Goal: Transaction & Acquisition: Book appointment/travel/reservation

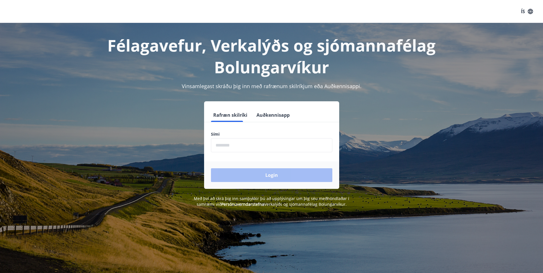
click at [233, 125] on form "Rafræn skilríki Auðkennisapp Sími ​ Login" at bounding box center [271, 148] width 135 height 81
click at [233, 144] on input "phone" at bounding box center [271, 145] width 121 height 14
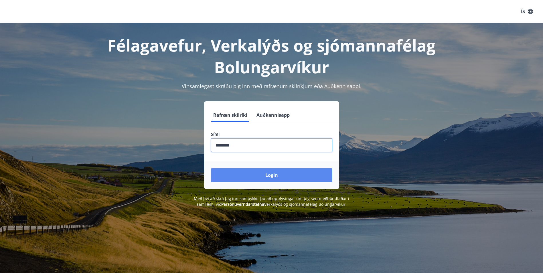
type input "********"
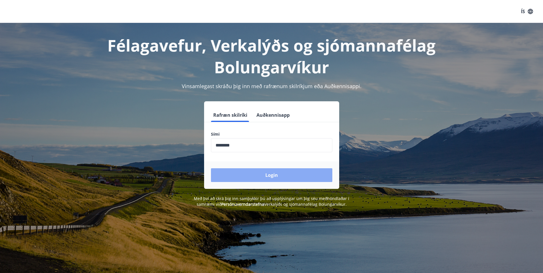
click at [289, 176] on button "Login" at bounding box center [271, 175] width 121 height 14
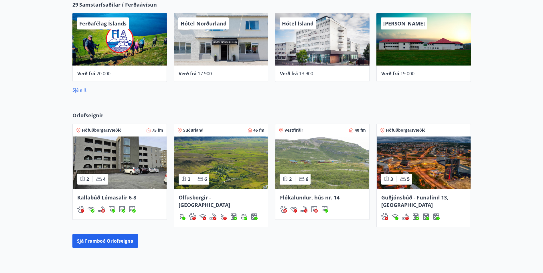
scroll to position [286, 0]
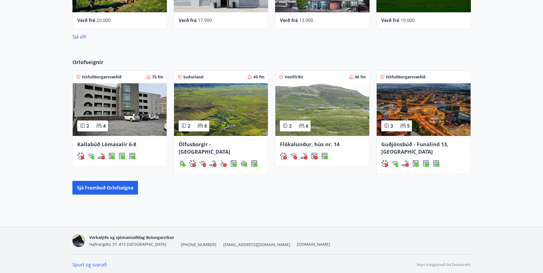
click at [226, 125] on img at bounding box center [221, 109] width 94 height 53
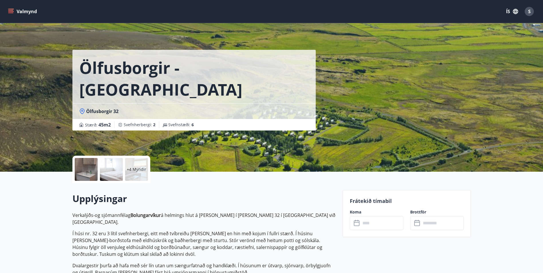
click at [86, 172] on div at bounding box center [86, 169] width 23 height 23
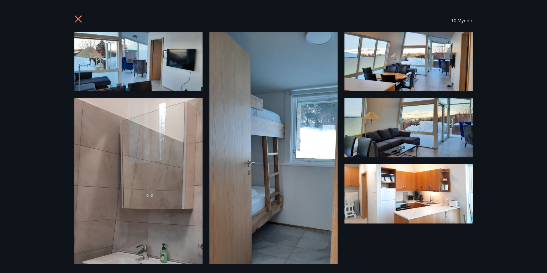
click at [151, 63] on img at bounding box center [138, 61] width 128 height 59
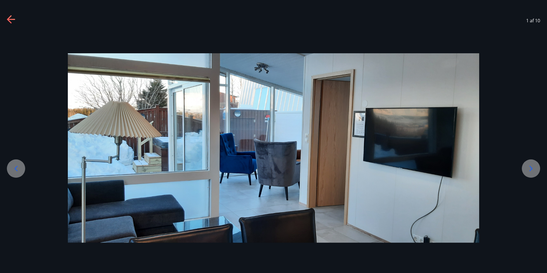
click at [531, 168] on icon at bounding box center [531, 168] width 9 height 9
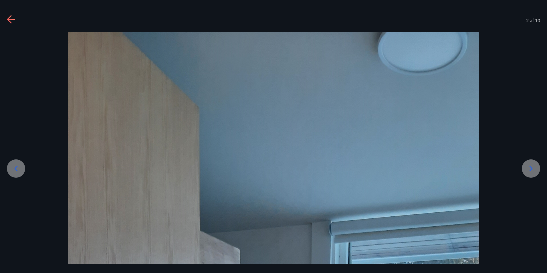
click at [531, 168] on icon at bounding box center [531, 168] width 9 height 9
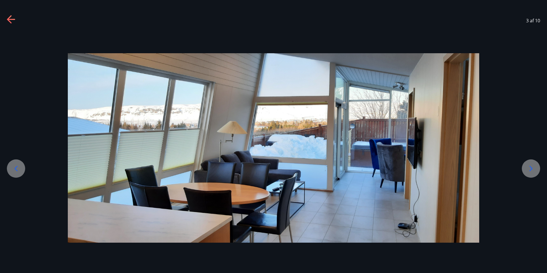
click at [531, 168] on icon at bounding box center [531, 168] width 9 height 9
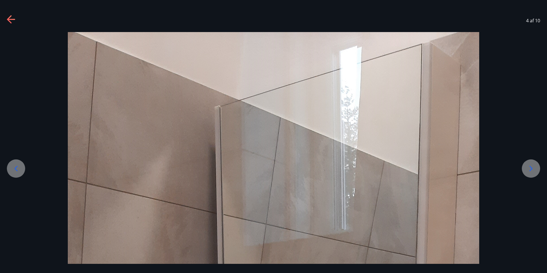
click at [531, 168] on icon at bounding box center [531, 168] width 3 height 5
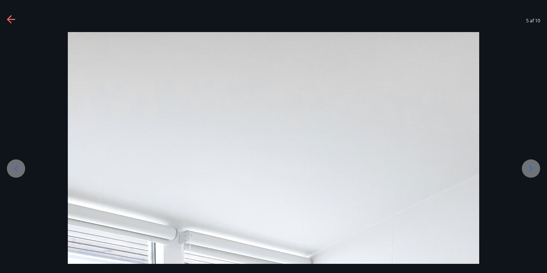
click at [525, 169] on div at bounding box center [531, 168] width 18 height 18
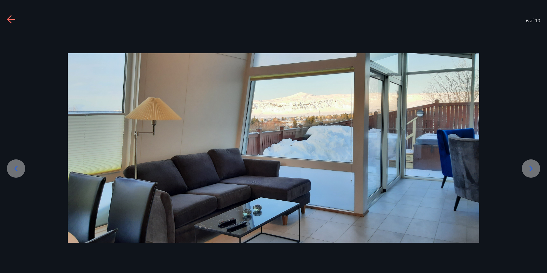
click at [544, 172] on div at bounding box center [273, 148] width 547 height 190
click at [531, 169] on icon at bounding box center [531, 168] width 9 height 9
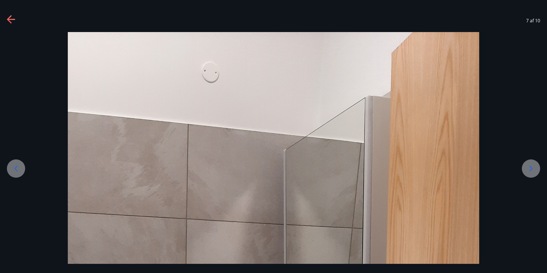
click at [531, 169] on icon at bounding box center [531, 168] width 9 height 9
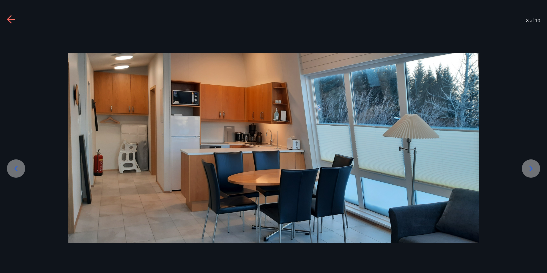
drag, startPoint x: 520, startPoint y: 2, endPoint x: 491, endPoint y: 238, distance: 237.5
click at [491, 238] on div at bounding box center [273, 148] width 547 height 190
click at [533, 166] on icon at bounding box center [531, 168] width 9 height 9
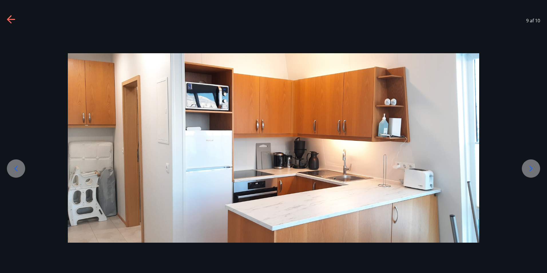
click at [533, 166] on icon at bounding box center [531, 168] width 9 height 9
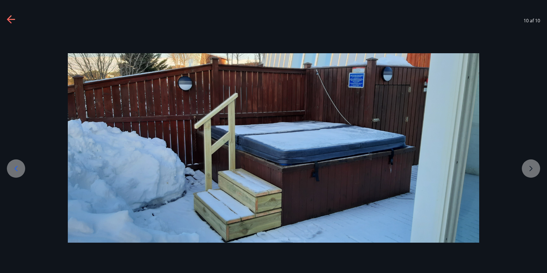
click at [533, 166] on div at bounding box center [273, 148] width 547 height 190
click at [533, 169] on div at bounding box center [273, 148] width 547 height 190
click at [10, 13] on div "10 af 10" at bounding box center [273, 20] width 547 height 23
click at [18, 169] on icon at bounding box center [15, 168] width 9 height 9
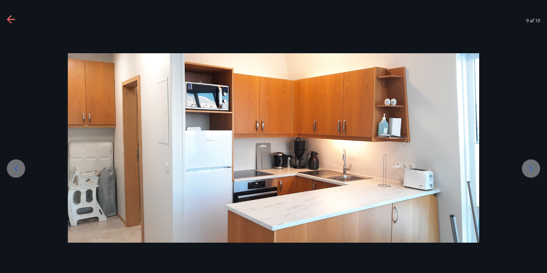
click at [11, 20] on icon at bounding box center [11, 19] width 9 height 9
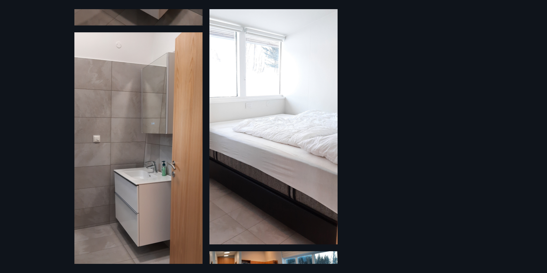
scroll to position [343, 0]
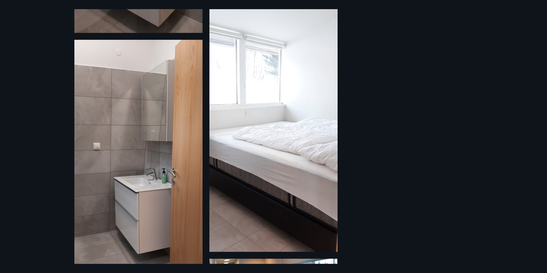
click at [308, 173] on img at bounding box center [273, 113] width 128 height 278
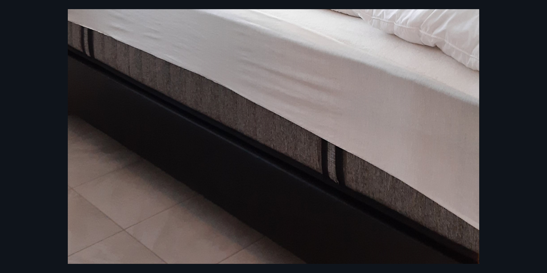
scroll to position [601, 0]
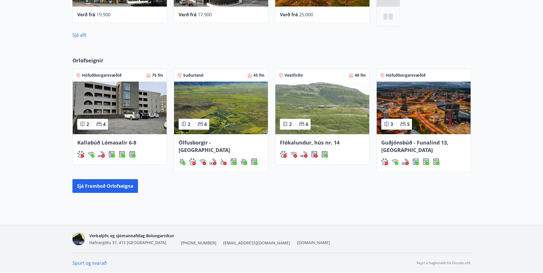
scroll to position [288, 0]
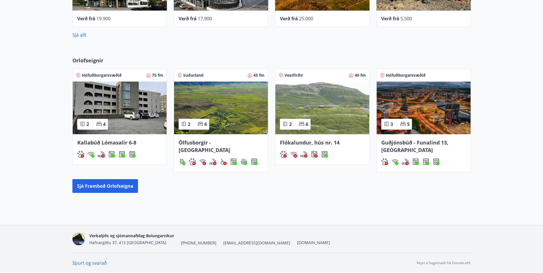
click at [335, 118] on img at bounding box center [322, 108] width 94 height 53
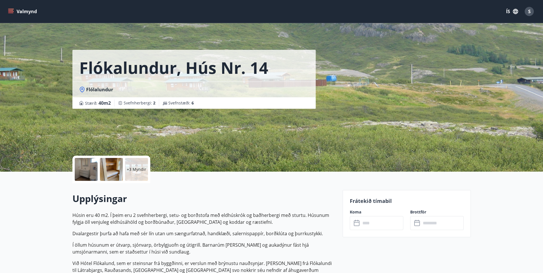
click at [85, 169] on div at bounding box center [86, 169] width 23 height 23
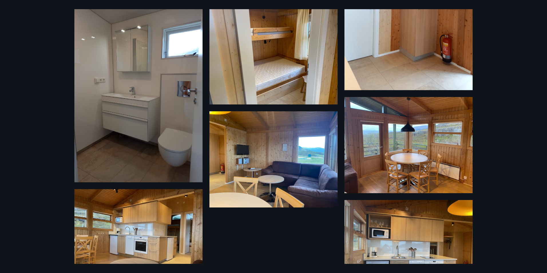
scroll to position [150, 0]
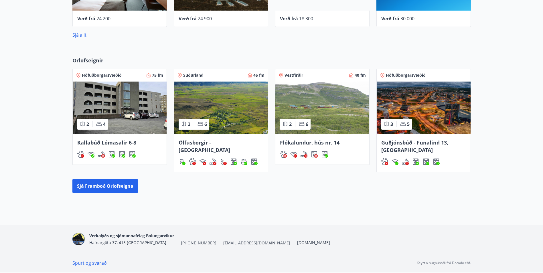
scroll to position [288, 0]
click at [226, 120] on img at bounding box center [221, 108] width 94 height 53
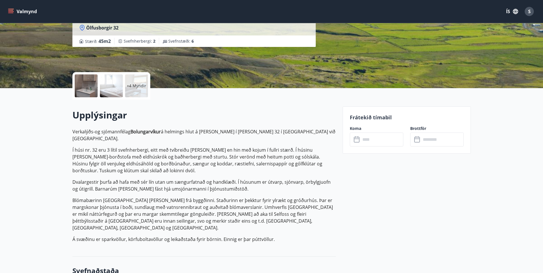
scroll to position [86, 0]
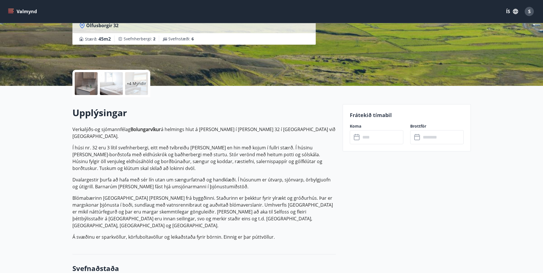
click at [358, 138] on icon at bounding box center [357, 137] width 7 height 7
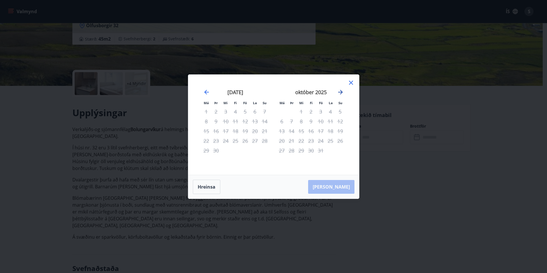
click at [343, 91] on icon "Move forward to switch to the next month." at bounding box center [340, 92] width 7 height 7
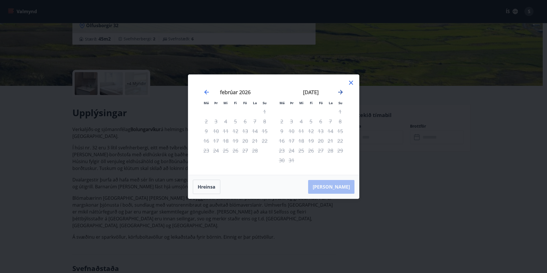
click at [343, 91] on icon "Move forward to switch to the next month." at bounding box center [340, 92] width 7 height 7
click at [351, 82] on icon at bounding box center [351, 83] width 4 height 4
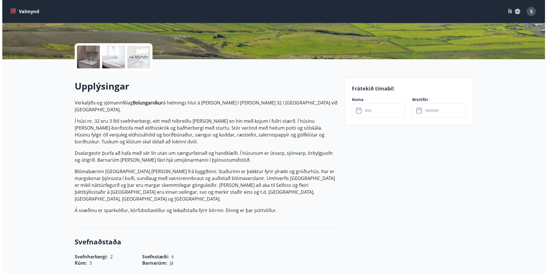
scroll to position [114, 0]
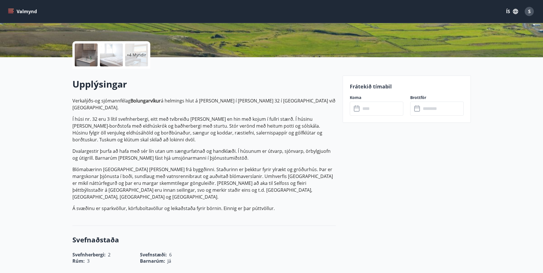
click at [109, 56] on div at bounding box center [111, 54] width 23 height 23
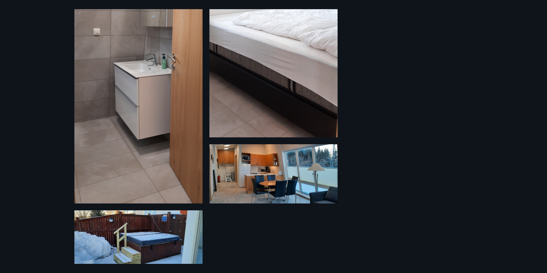
scroll to position [465, 0]
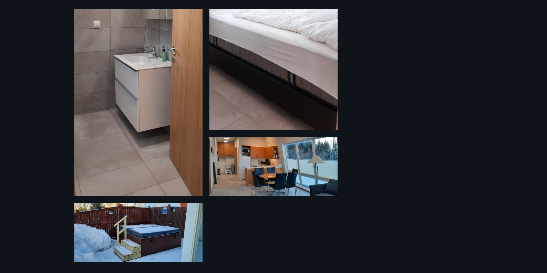
click at [146, 229] on img at bounding box center [138, 232] width 128 height 59
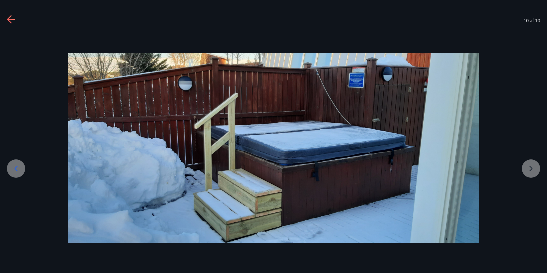
click at [17, 165] on icon at bounding box center [15, 168] width 9 height 9
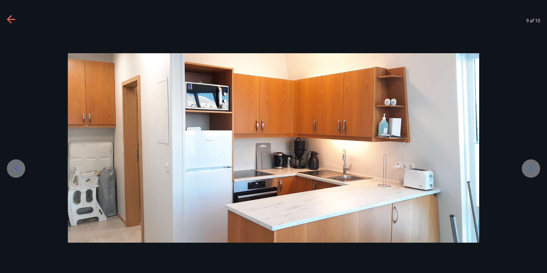
click at [14, 168] on icon at bounding box center [15, 168] width 9 height 9
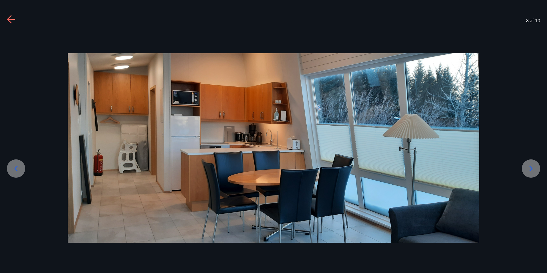
click at [14, 168] on icon at bounding box center [15, 168] width 9 height 9
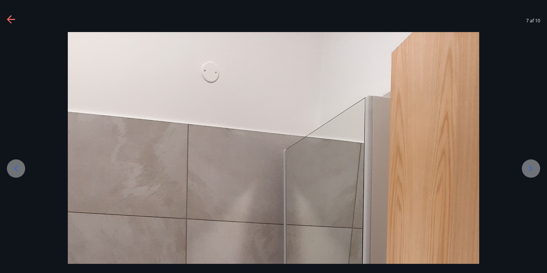
click at [11, 19] on icon at bounding box center [11, 19] width 9 height 9
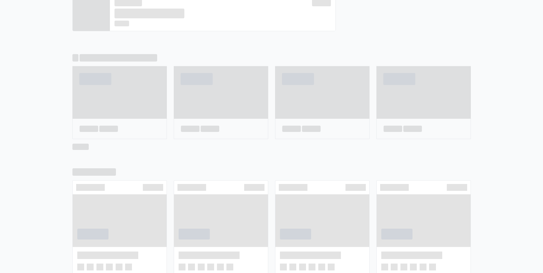
scroll to position [292, 0]
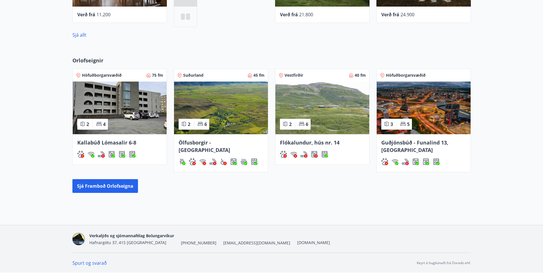
click at [128, 112] on img at bounding box center [120, 108] width 94 height 53
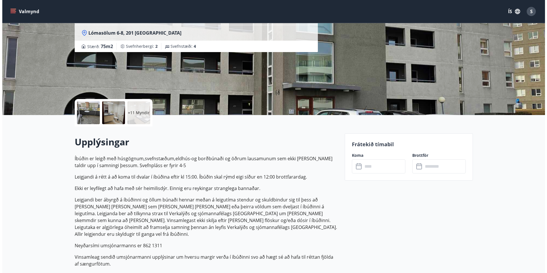
scroll to position [57, 0]
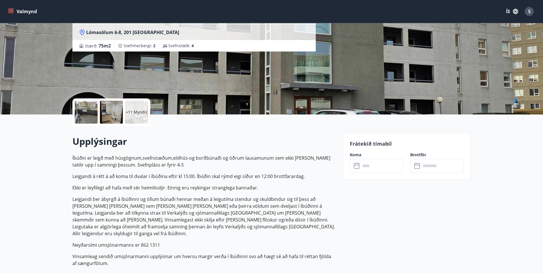
click at [85, 108] on div at bounding box center [86, 112] width 23 height 23
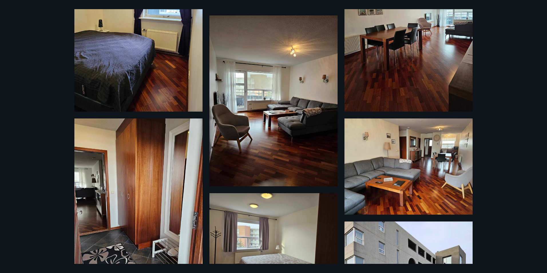
scroll to position [401, 0]
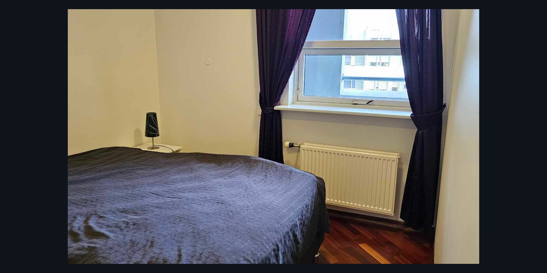
scroll to position [229, 0]
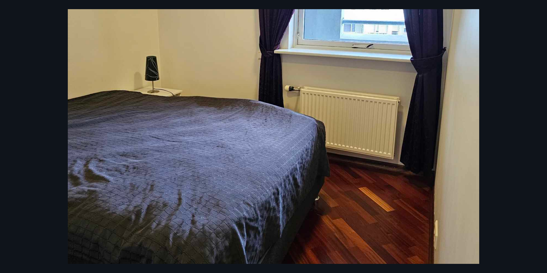
click at [509, 113] on div at bounding box center [273, 77] width 547 height 549
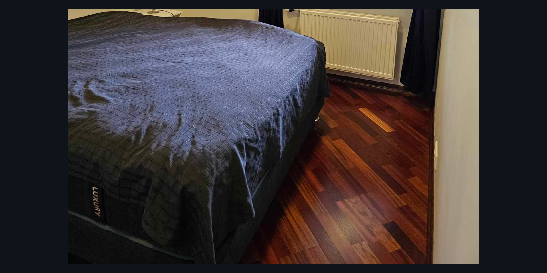
scroll to position [317, 0]
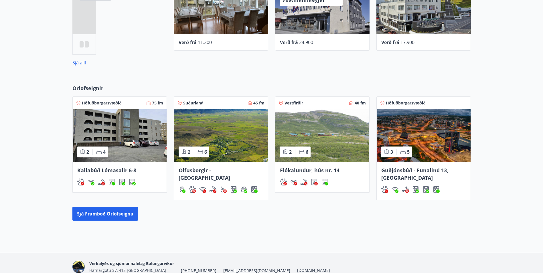
scroll to position [263, 0]
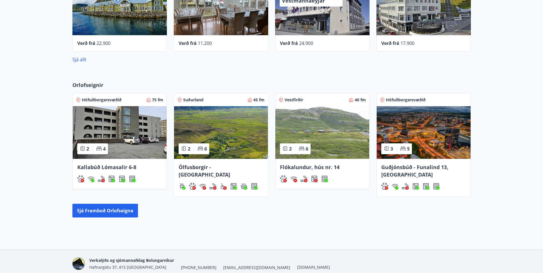
click at [433, 145] on img at bounding box center [424, 132] width 94 height 53
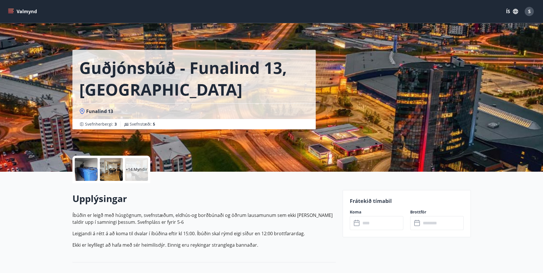
click at [112, 173] on div at bounding box center [111, 169] width 23 height 23
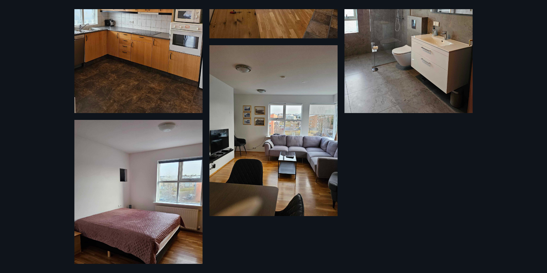
scroll to position [1007, 0]
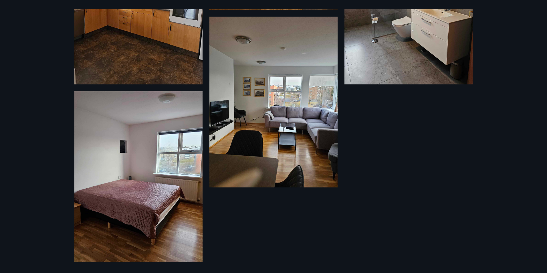
drag, startPoint x: 478, startPoint y: 10, endPoint x: 401, endPoint y: 236, distance: 238.6
click at [401, 236] on div "20 Myndir" at bounding box center [274, 136] width 412 height 255
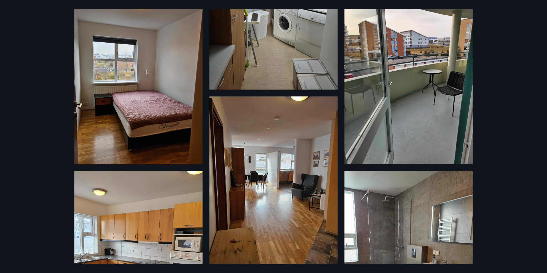
scroll to position [692, 0]
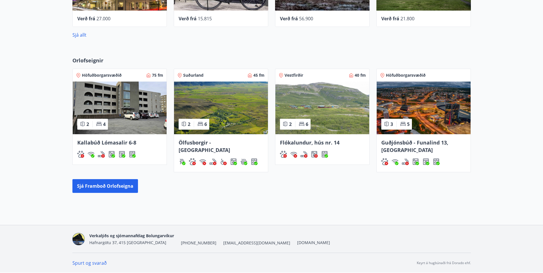
scroll to position [231, 0]
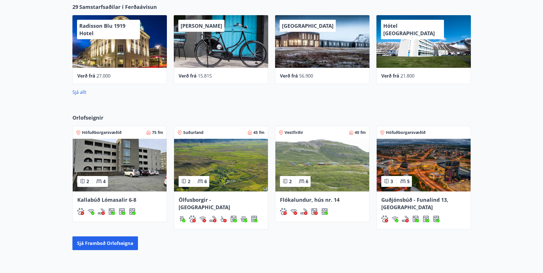
click at [222, 194] on div "Ölfusborgir - Hveragerði" at bounding box center [221, 210] width 94 height 38
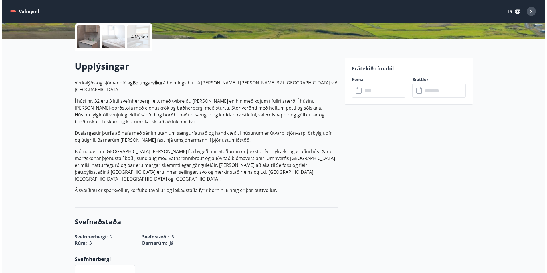
scroll to position [86, 0]
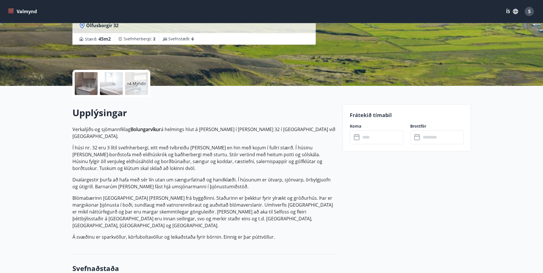
click at [114, 82] on div at bounding box center [111, 83] width 23 height 23
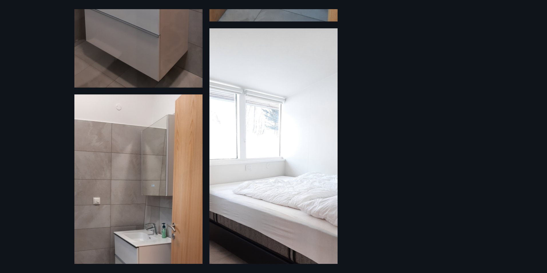
scroll to position [236, 0]
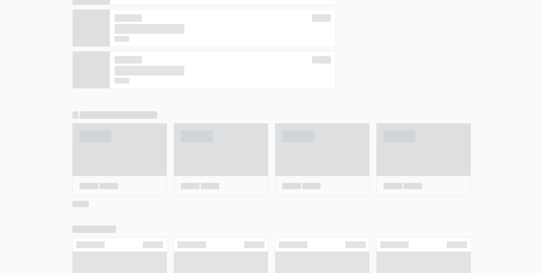
scroll to position [248, 0]
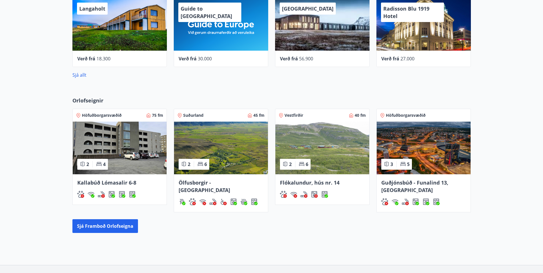
click at [140, 161] on img at bounding box center [120, 148] width 94 height 53
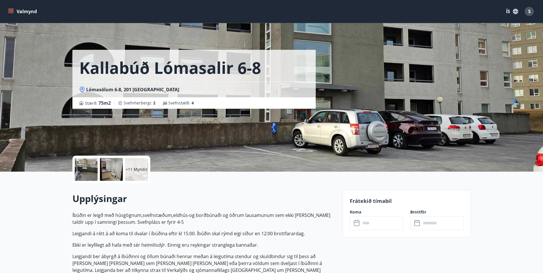
click at [93, 169] on div at bounding box center [86, 169] width 23 height 23
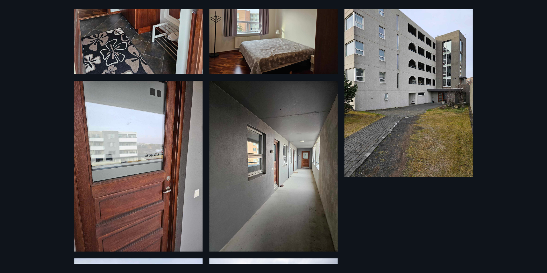
scroll to position [554, 0]
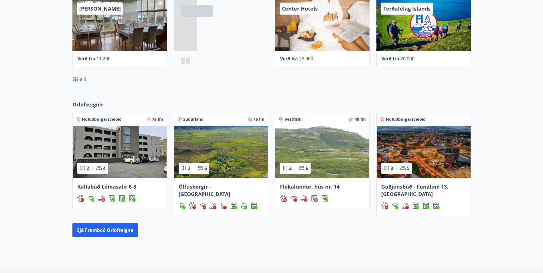
scroll to position [265, 0]
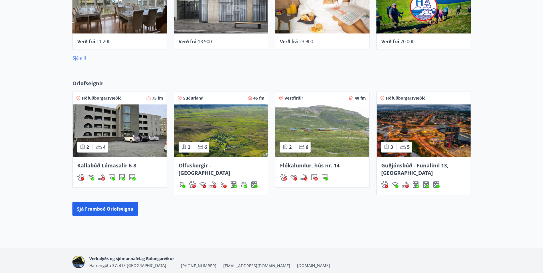
click at [130, 132] on img at bounding box center [120, 130] width 94 height 53
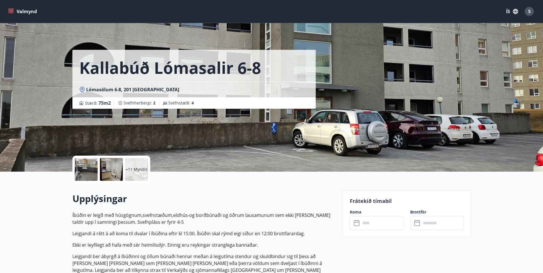
click at [368, 226] on input "text" at bounding box center [382, 223] width 43 height 14
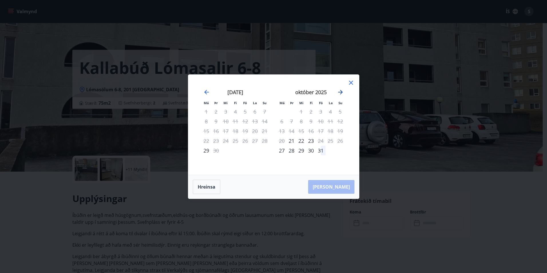
click at [342, 93] on icon "Move forward to switch to the next month." at bounding box center [340, 92] width 5 height 5
click at [210, 93] on div "janúar 2026" at bounding box center [235, 94] width 68 height 25
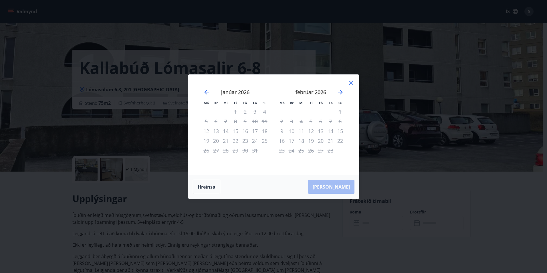
click at [210, 93] on div "janúar 2026" at bounding box center [235, 94] width 68 height 25
drag, startPoint x: 203, startPoint y: 92, endPoint x: 231, endPoint y: 95, distance: 27.6
click at [204, 92] on icon "Move backward to switch to the previous month." at bounding box center [206, 92] width 7 height 7
click at [351, 82] on icon at bounding box center [351, 83] width 4 height 4
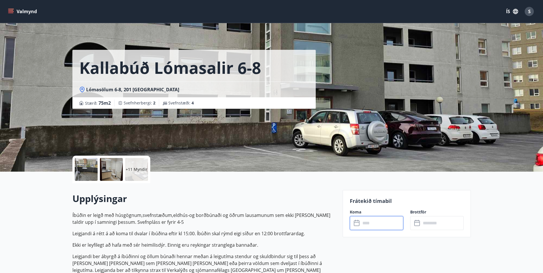
click at [512, 109] on div "Kallabúð Lómasalir 6-8 Lómasölum 6-8, 201 Kópavogi Stærð : 75 m2 Svefnherbergi …" at bounding box center [271, 86] width 543 height 172
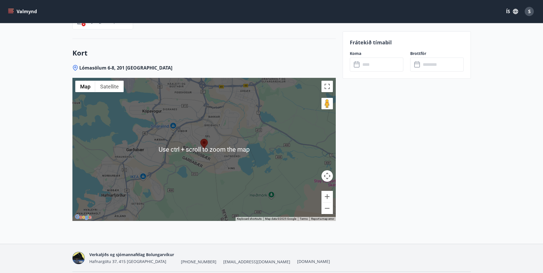
scroll to position [670, 0]
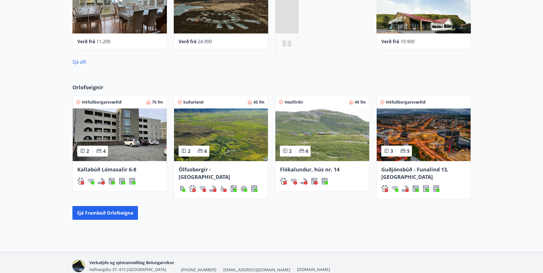
scroll to position [282, 0]
